Goal: Transaction & Acquisition: Purchase product/service

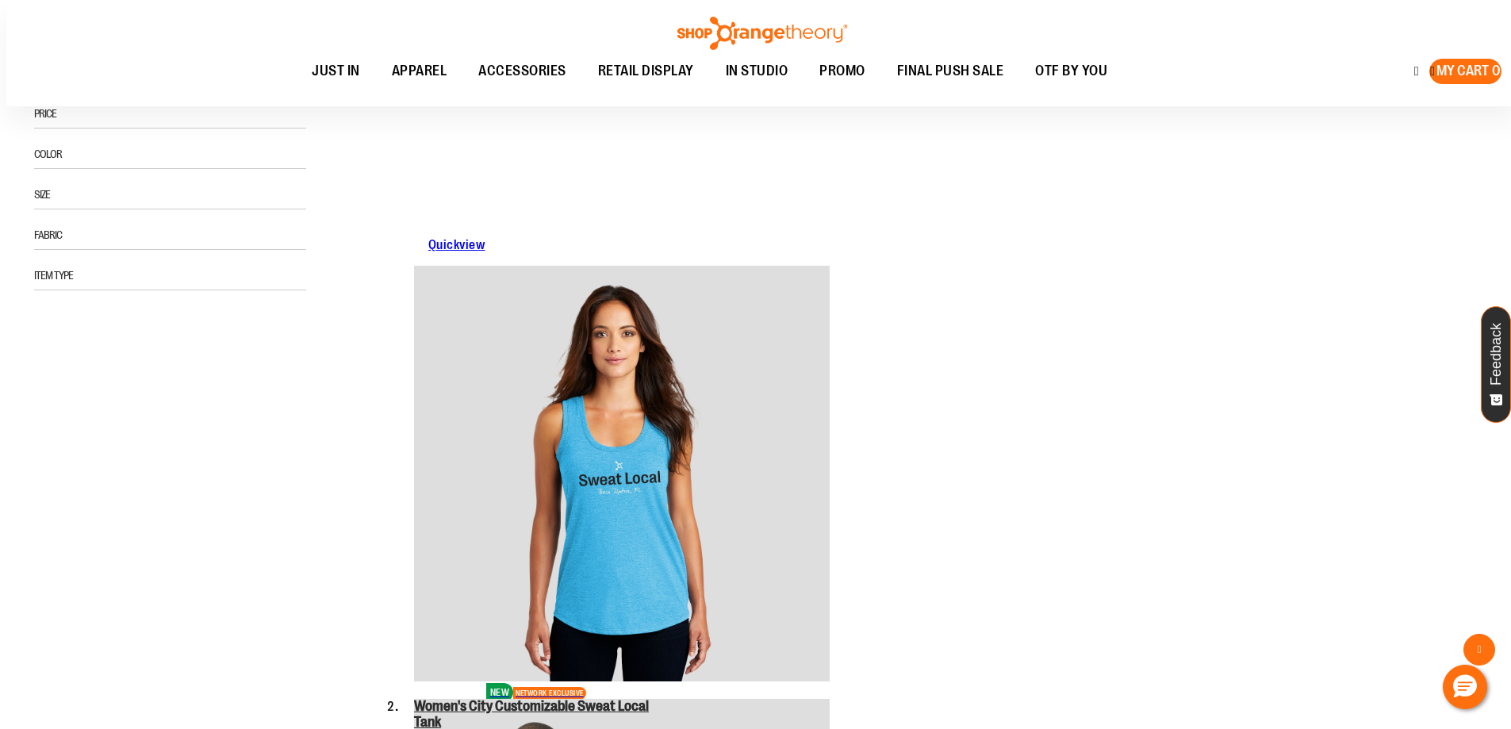
scroll to position [396, 0]
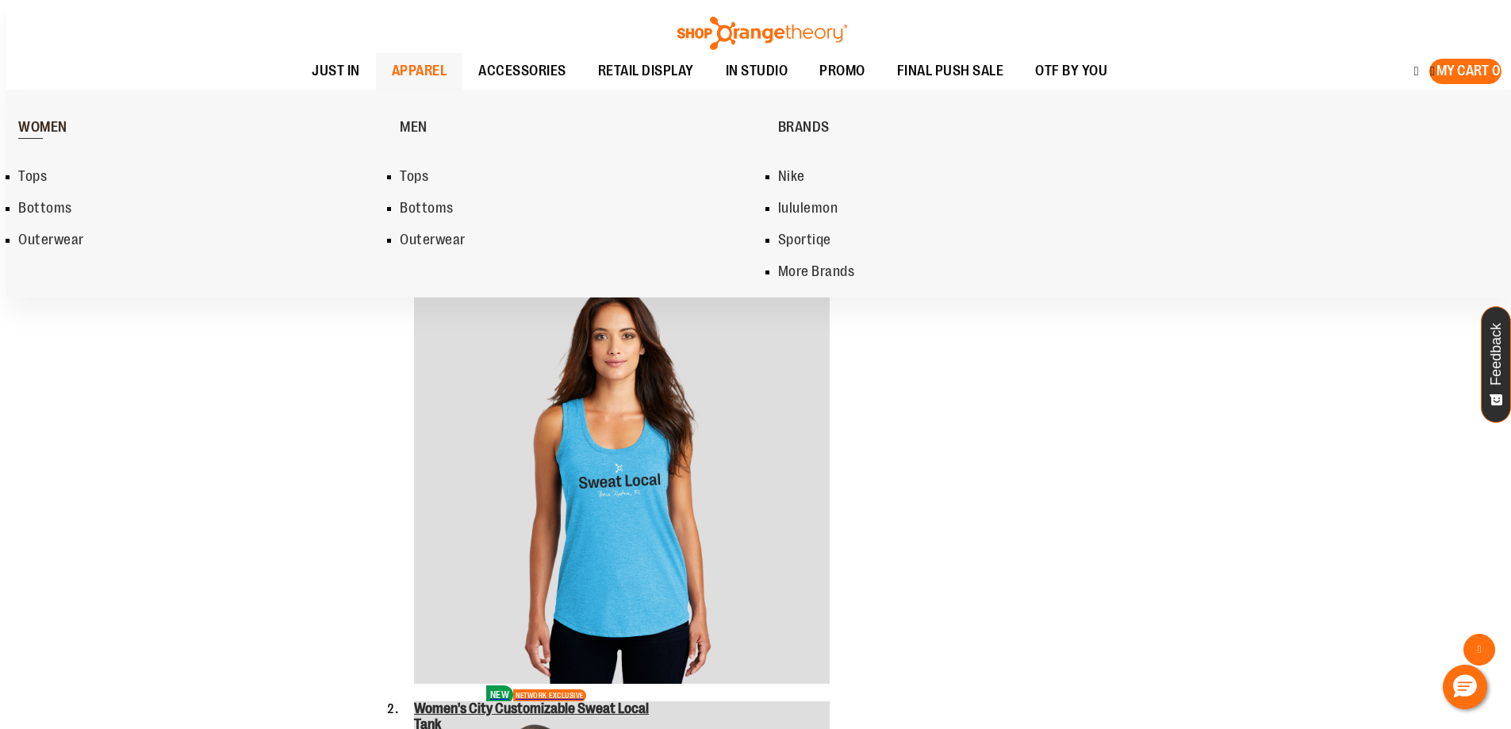
type input "**********"
click at [67, 118] on link "WOMEN" at bounding box center [205, 125] width 374 height 55
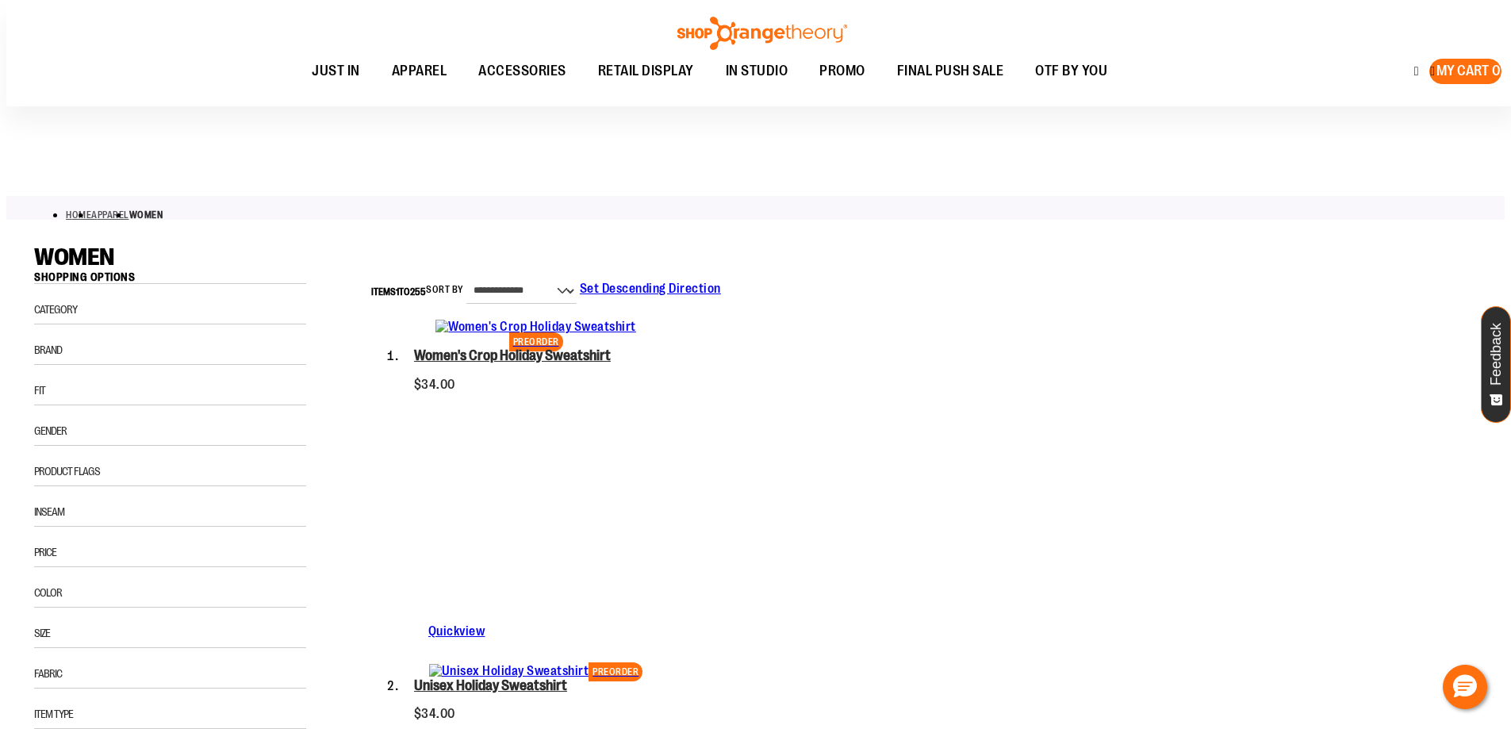
scroll to position [237, 0]
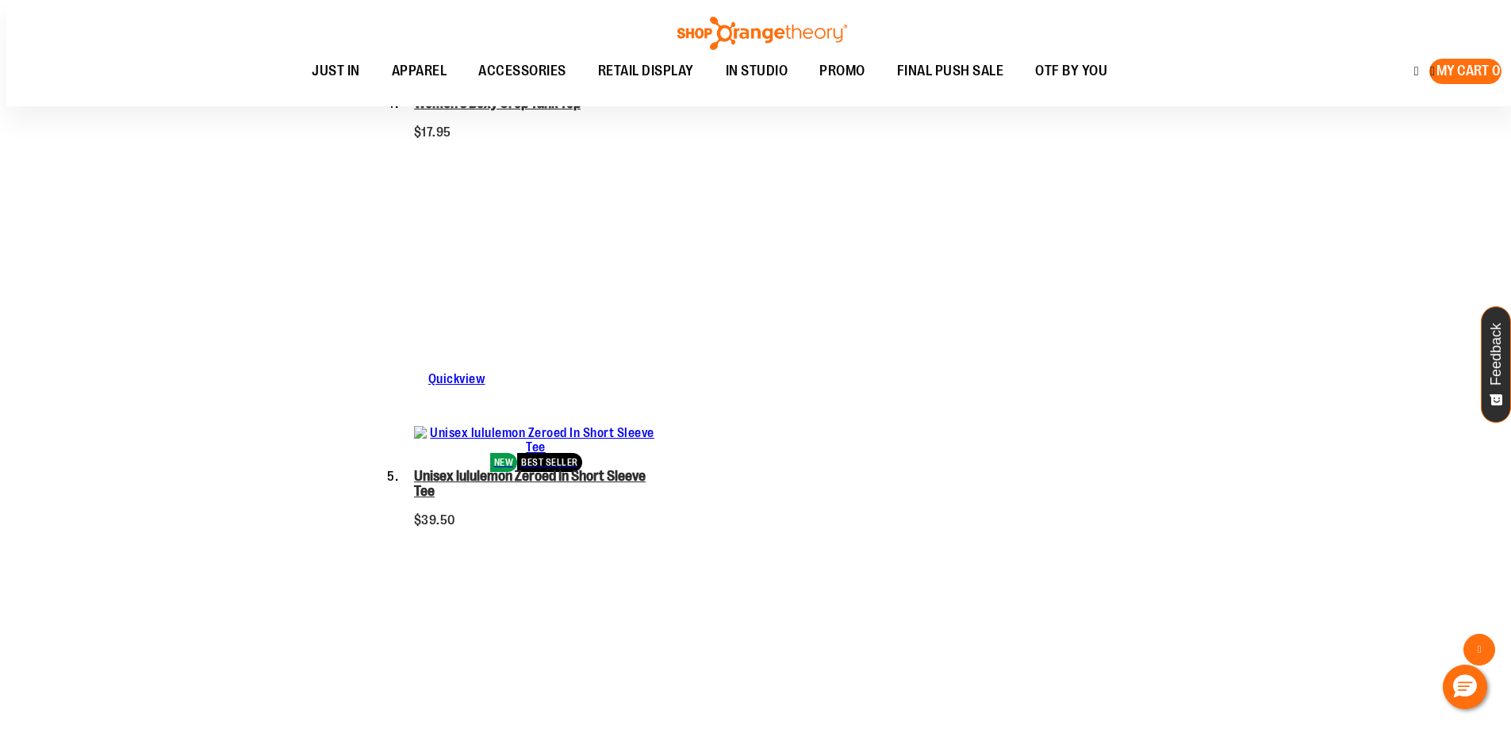
scroll to position [1351, 0]
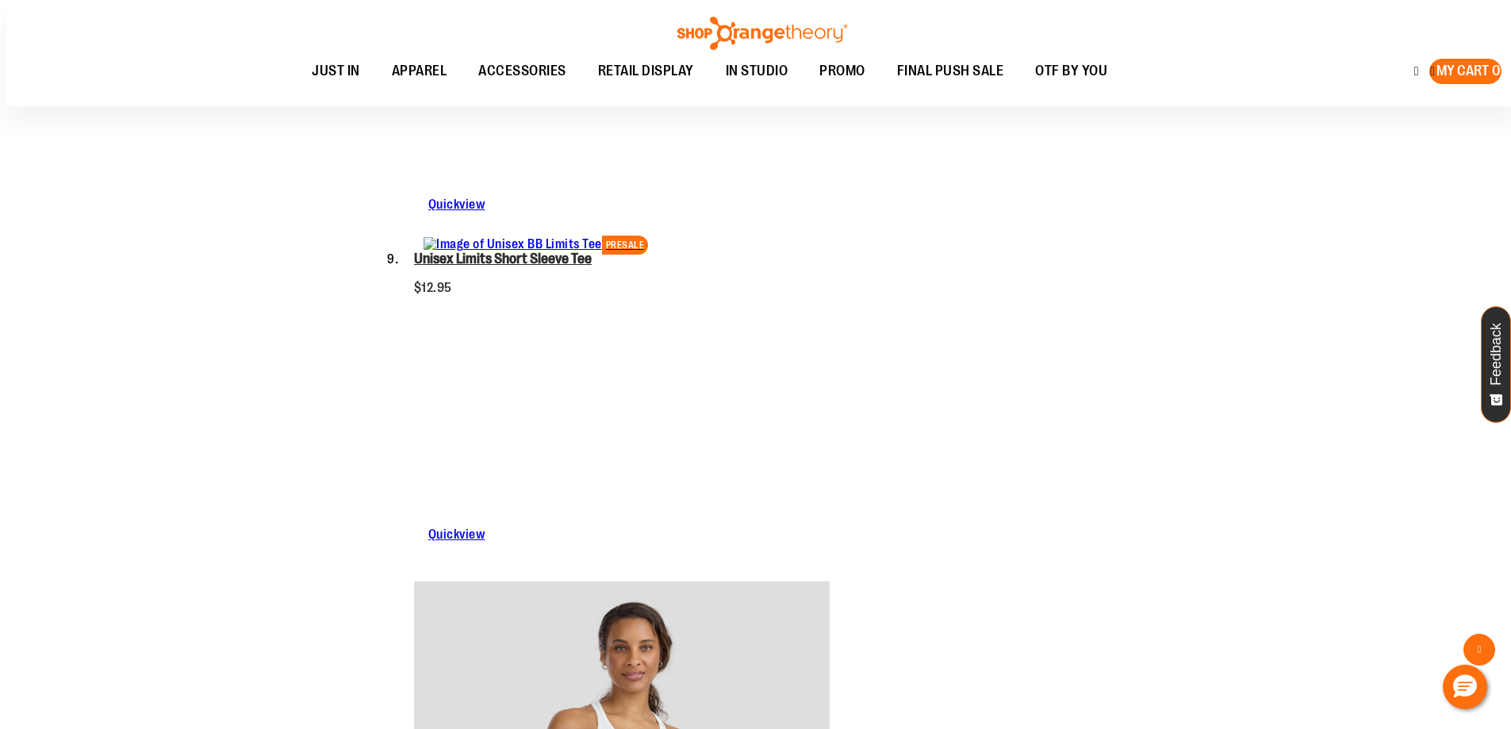
scroll to position [2858, 0]
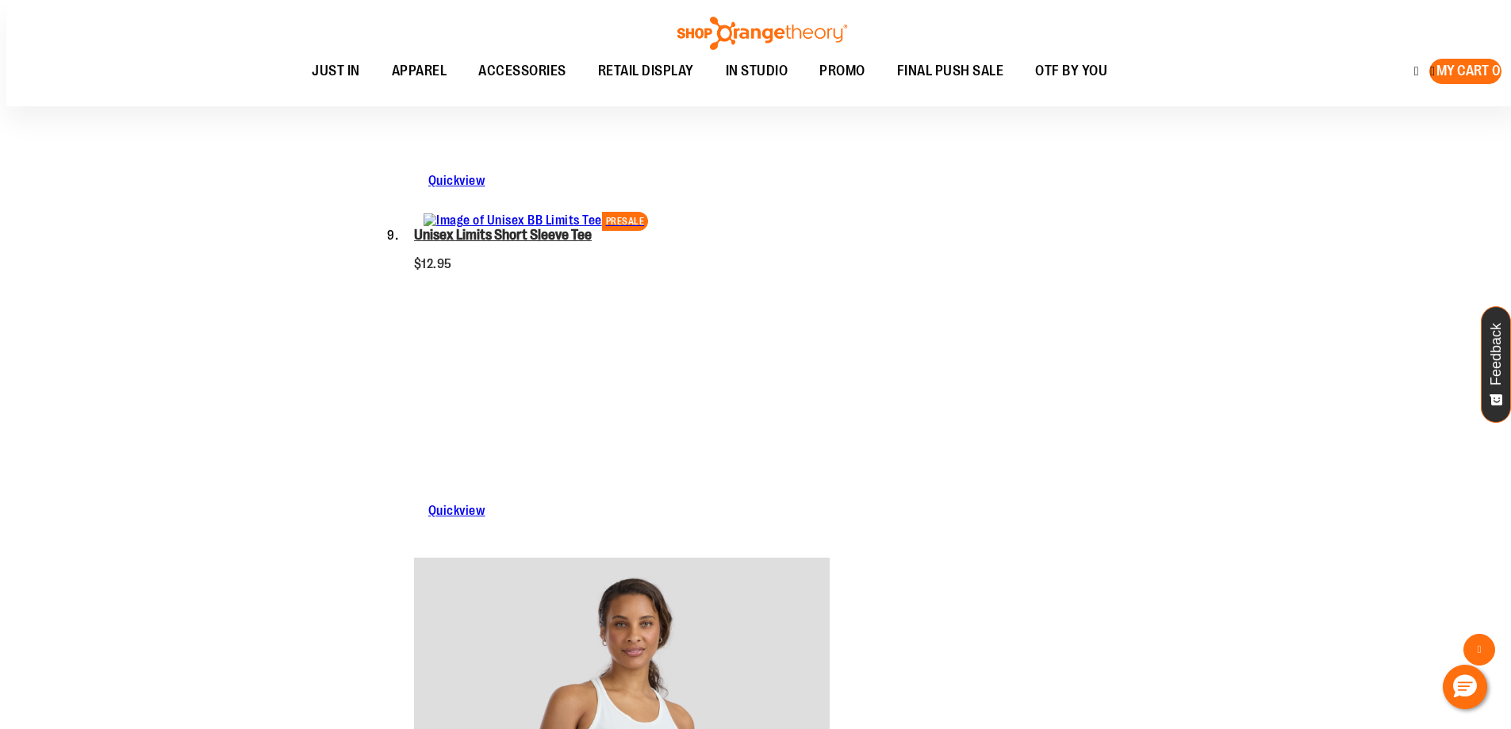
type input "**********"
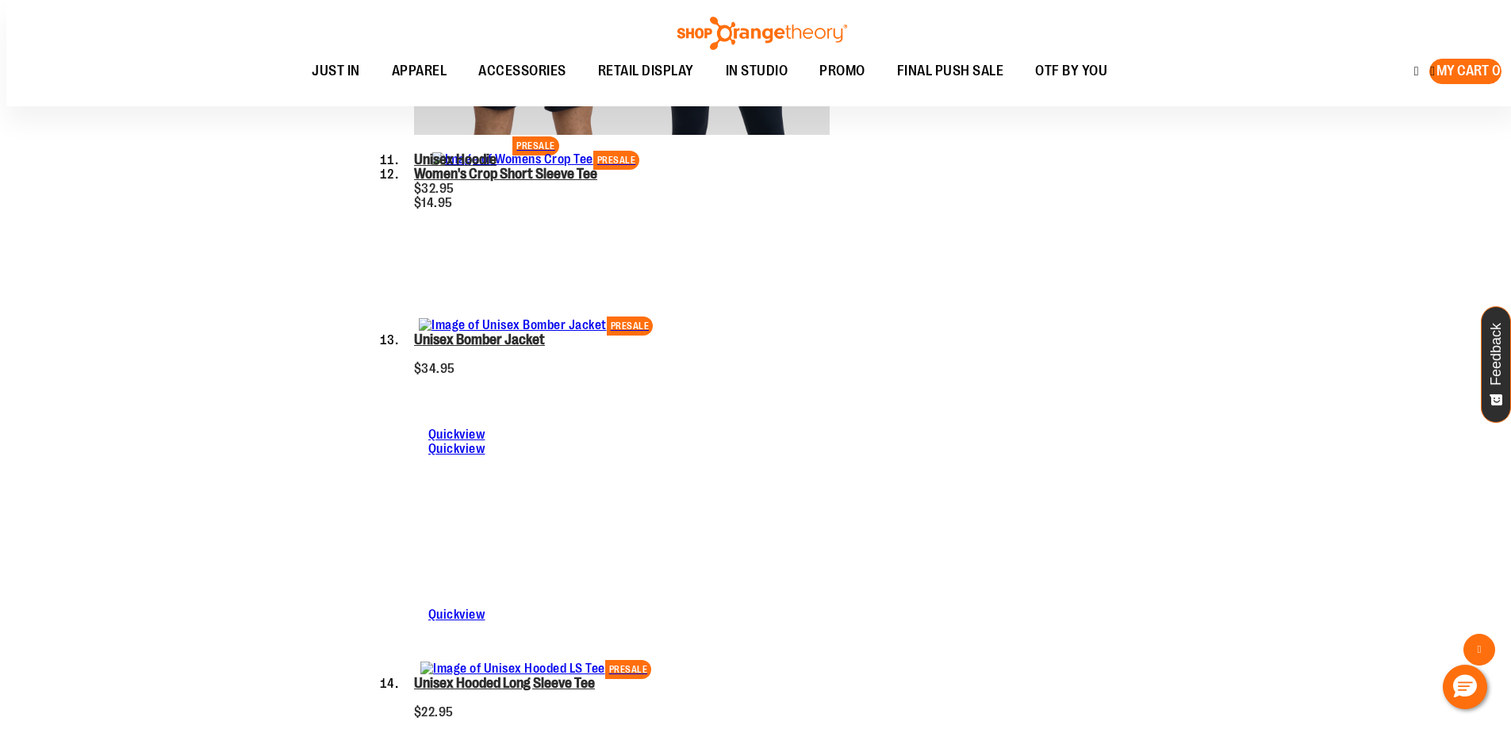
scroll to position [4141, 0]
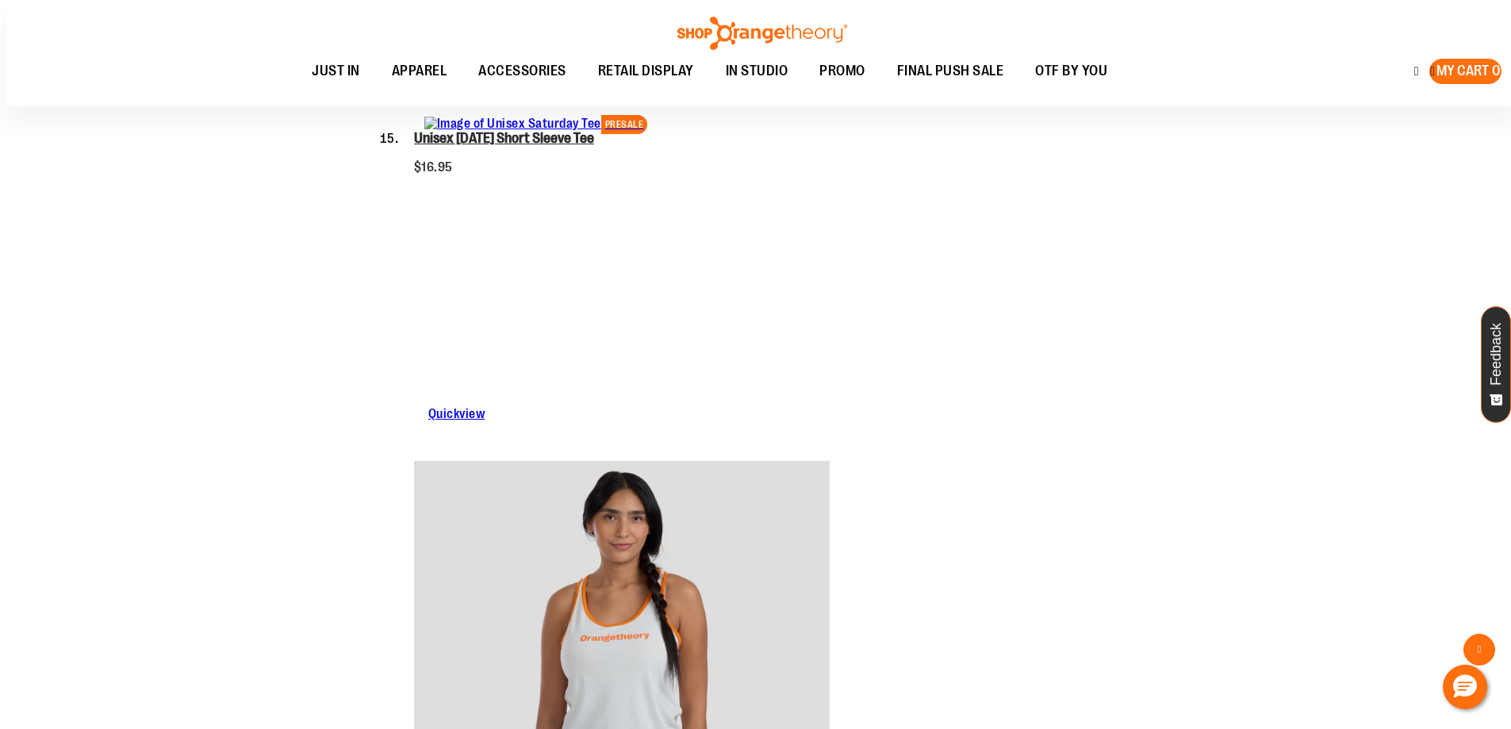
scroll to position [5003, 0]
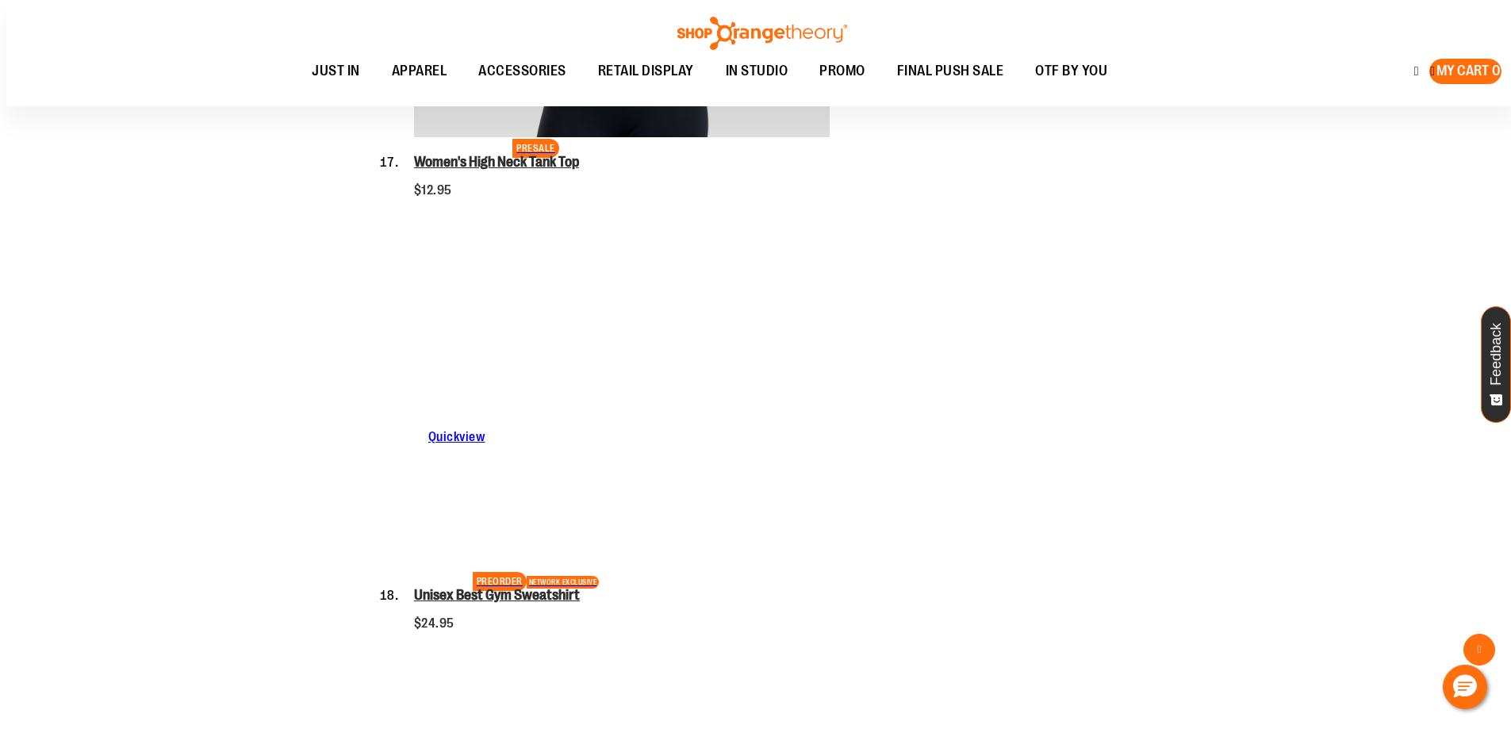
scroll to position [6205, 0]
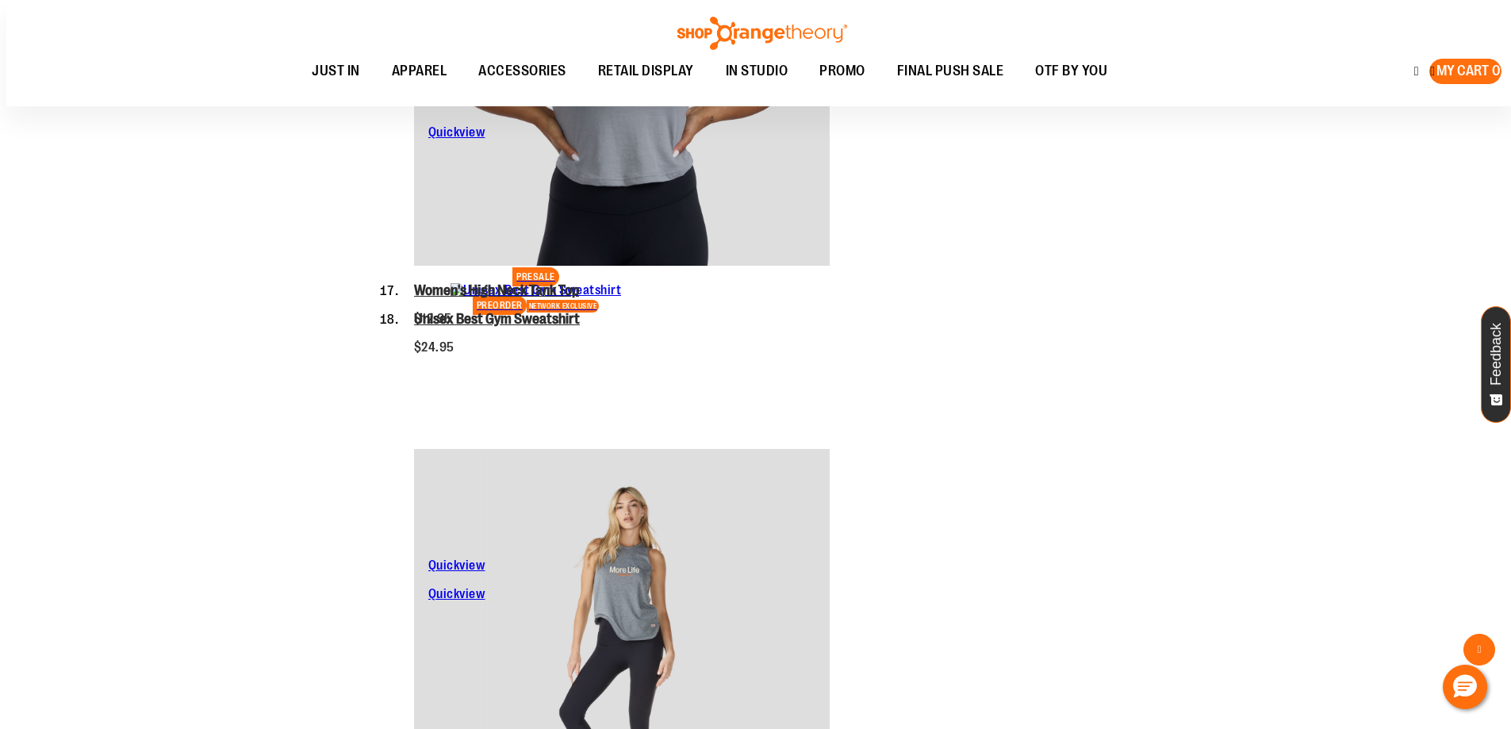
scroll to position [6193, 0]
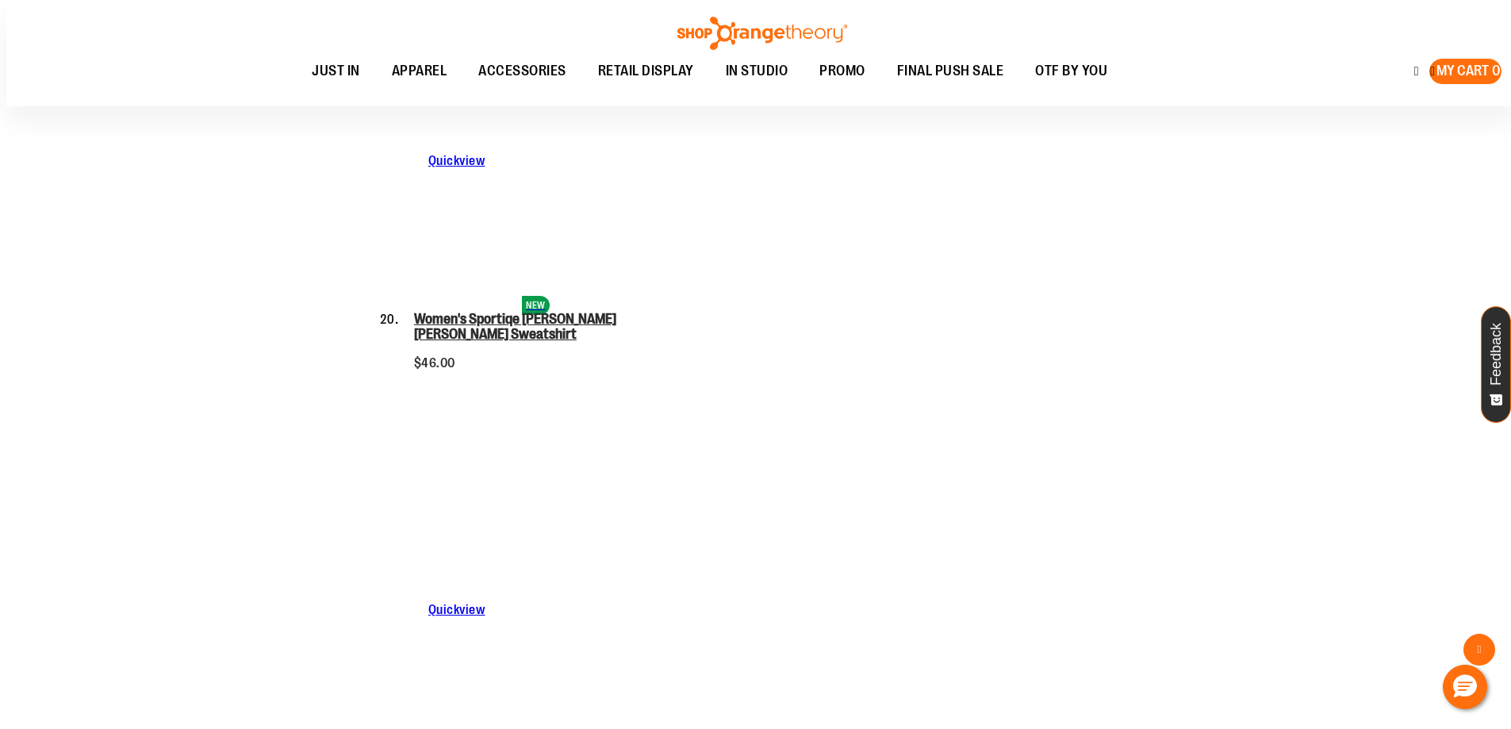
scroll to position [7145, 0]
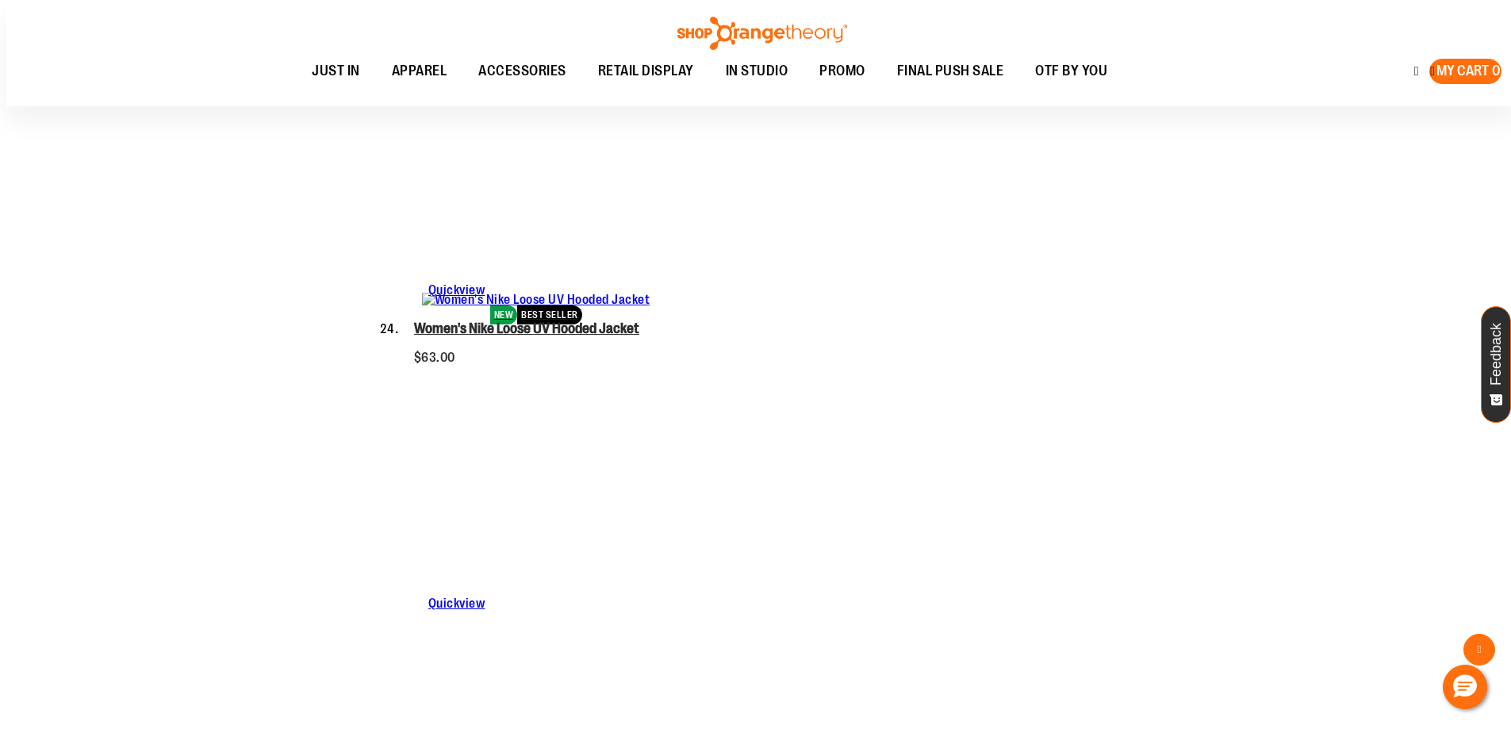
scroll to position [8176, 0]
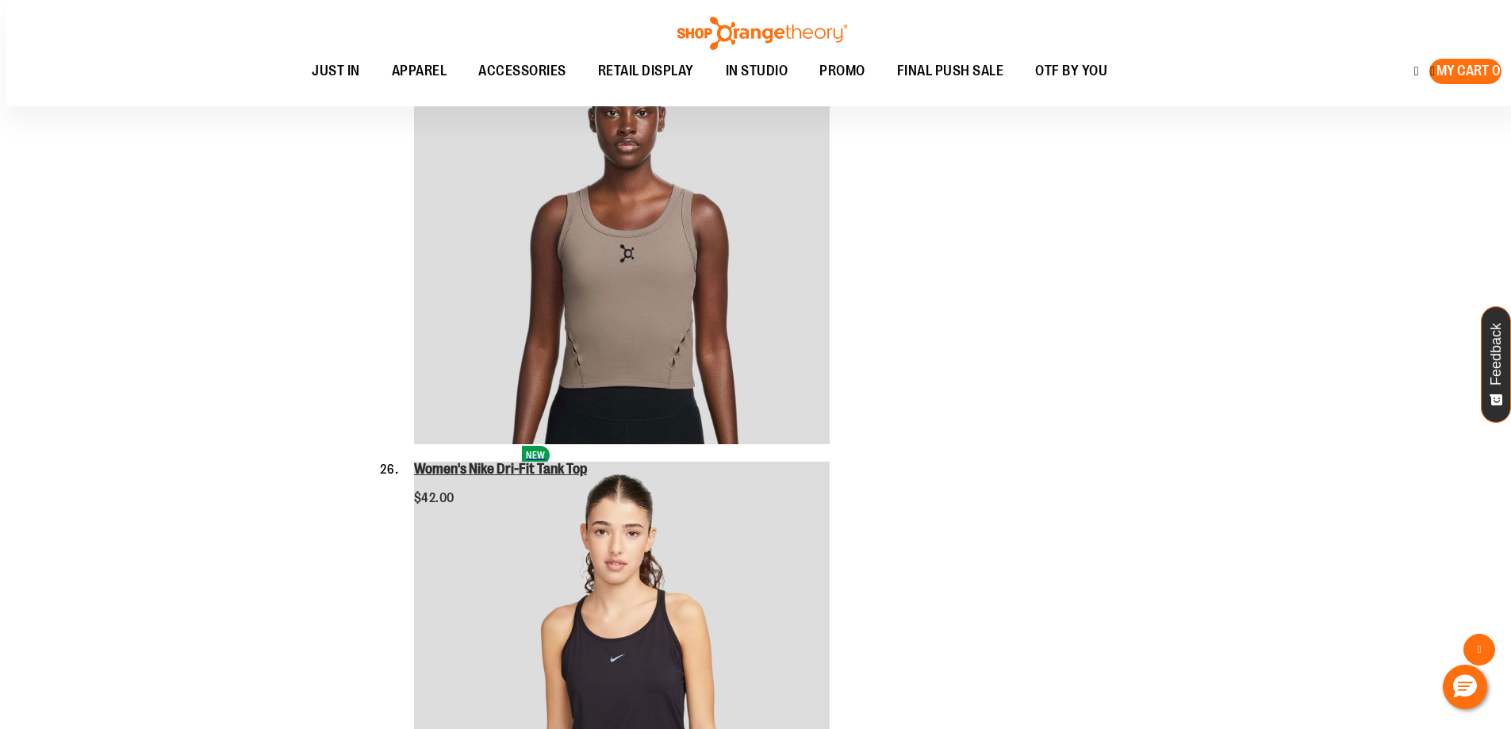
scroll to position [8811, 0]
